Goal: Task Accomplishment & Management: Manage account settings

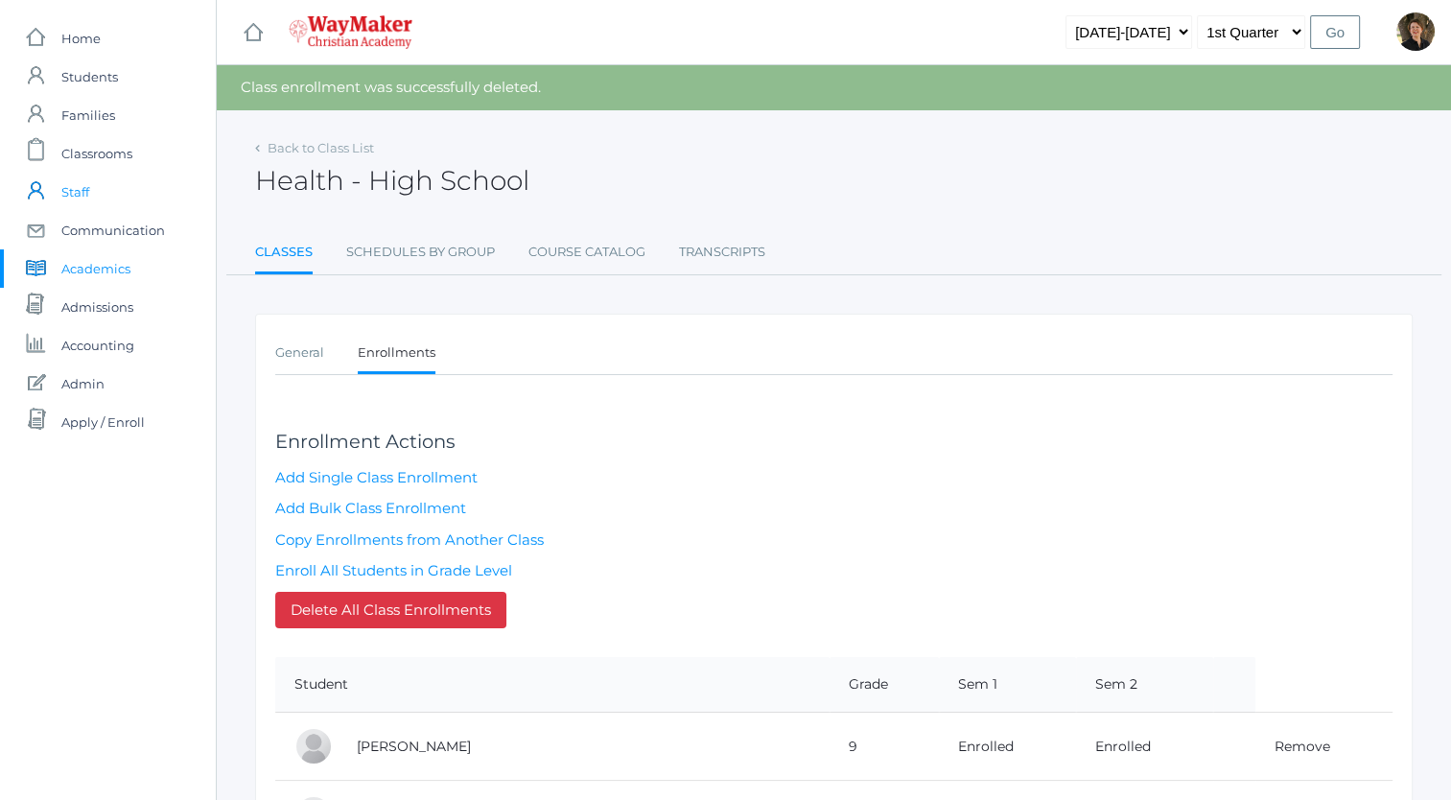
click at [85, 194] on span "Staff" at bounding box center [75, 192] width 28 height 38
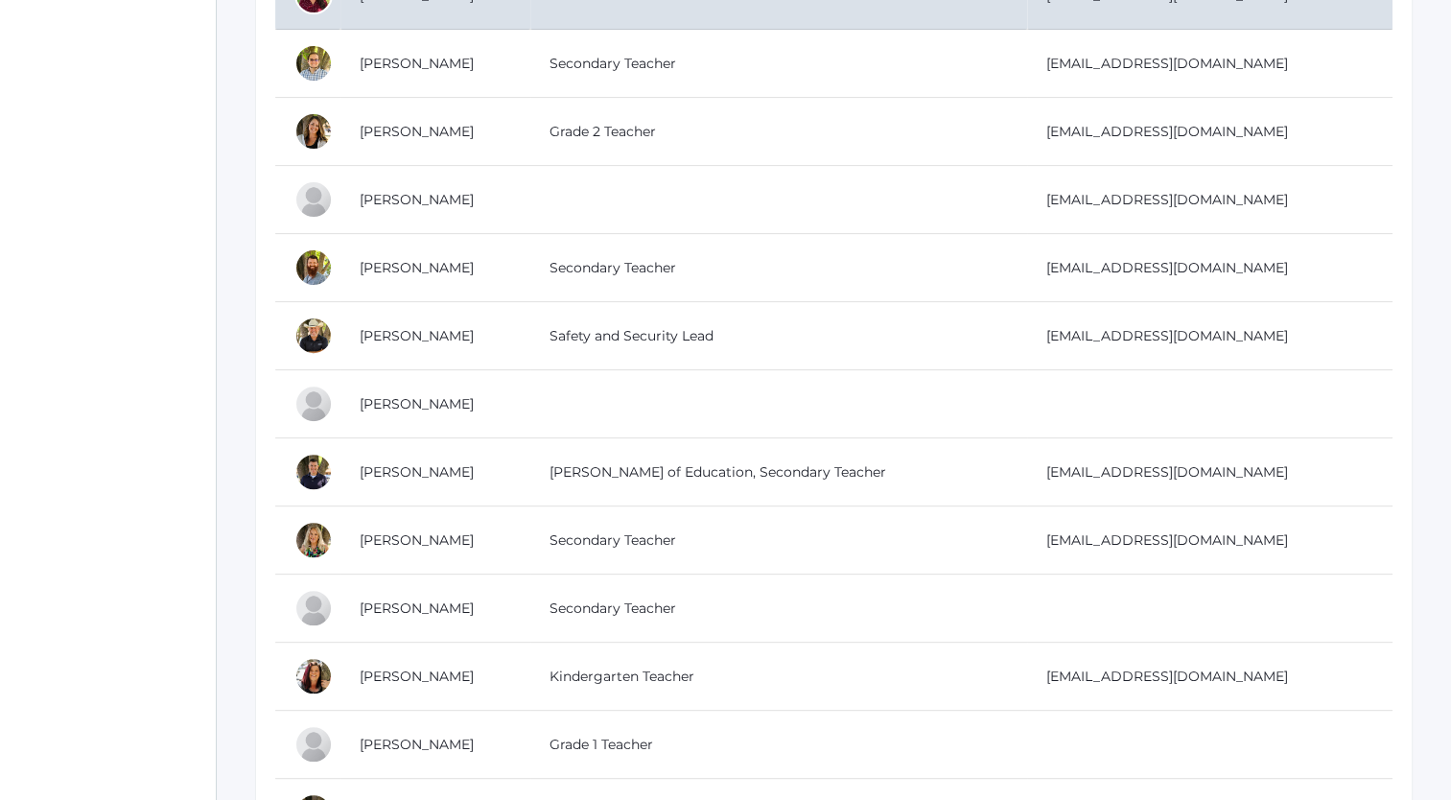
scroll to position [764, 0]
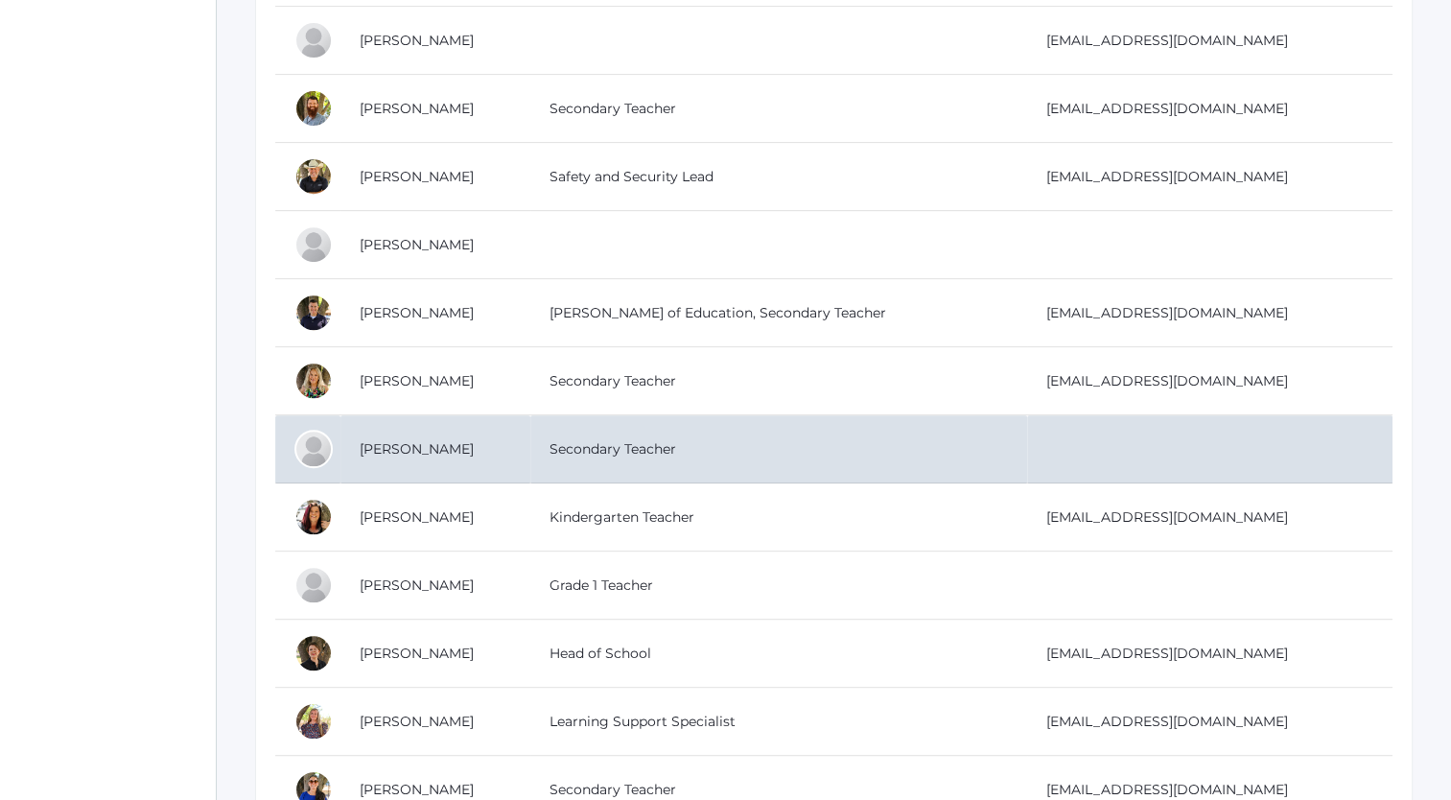
click at [430, 444] on td "[PERSON_NAME]" at bounding box center [436, 449] width 190 height 68
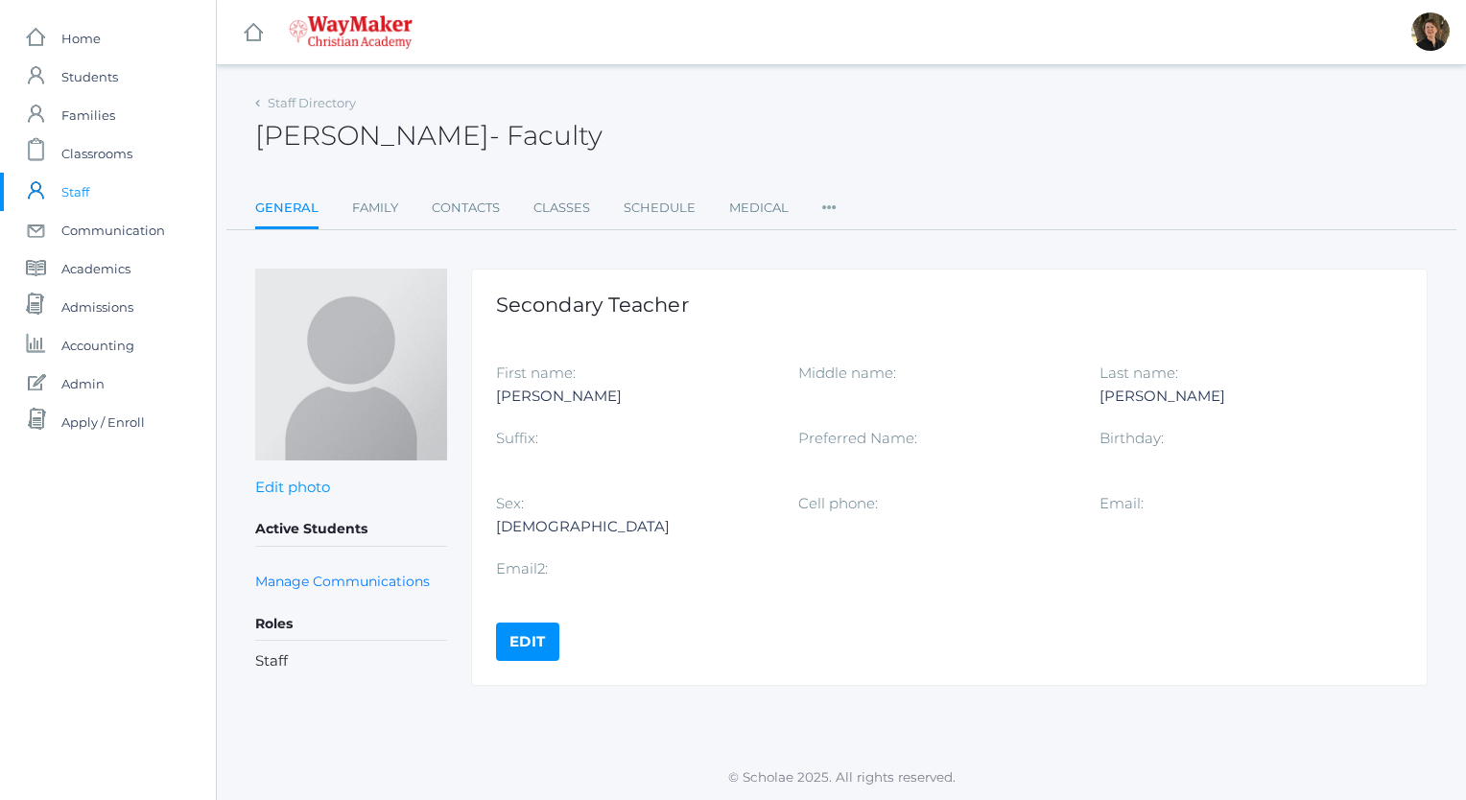
click at [529, 637] on link "Edit" at bounding box center [527, 642] width 63 height 38
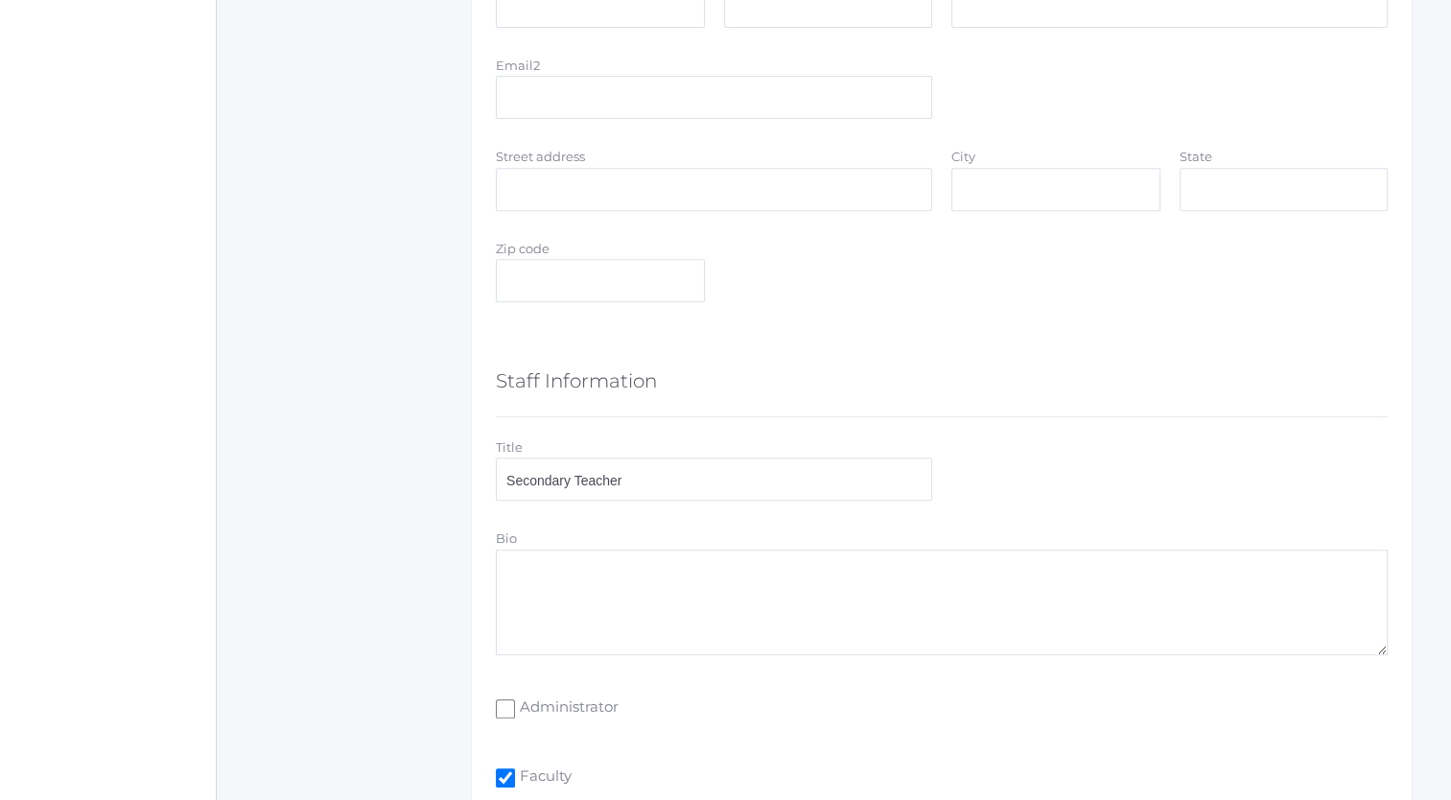
scroll to position [792, 0]
